Goal: Information Seeking & Learning: Learn about a topic

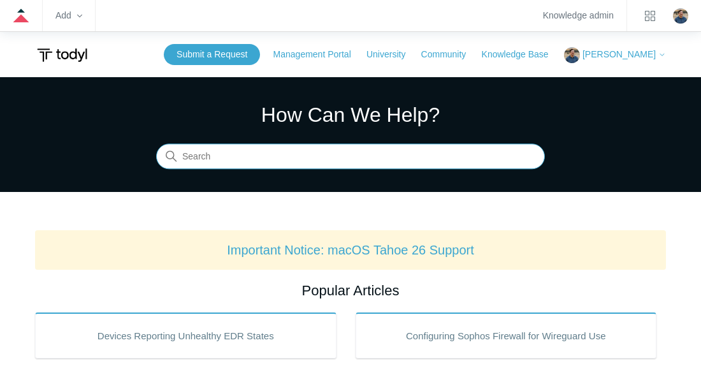
click at [211, 159] on input "Search" at bounding box center [350, 156] width 389 height 25
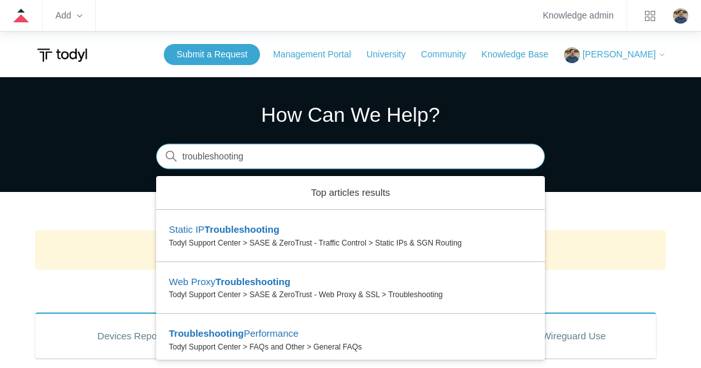
type input "troubleshooting"
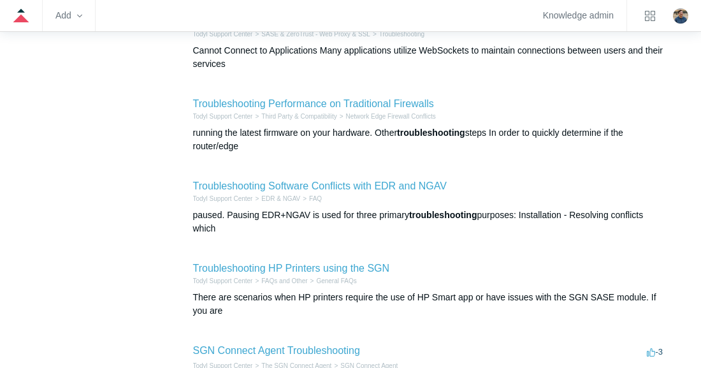
scroll to position [328, 0]
click at [242, 175] on li "Troubleshooting Software Conflicts with EDR and NGAV Todyl Support Center EDR &…" at bounding box center [429, 206] width 473 height 82
click at [235, 182] on link "Troubleshooting Software Conflicts with EDR and NGAV" at bounding box center [320, 185] width 254 height 11
